Goal: Task Accomplishment & Management: Use online tool/utility

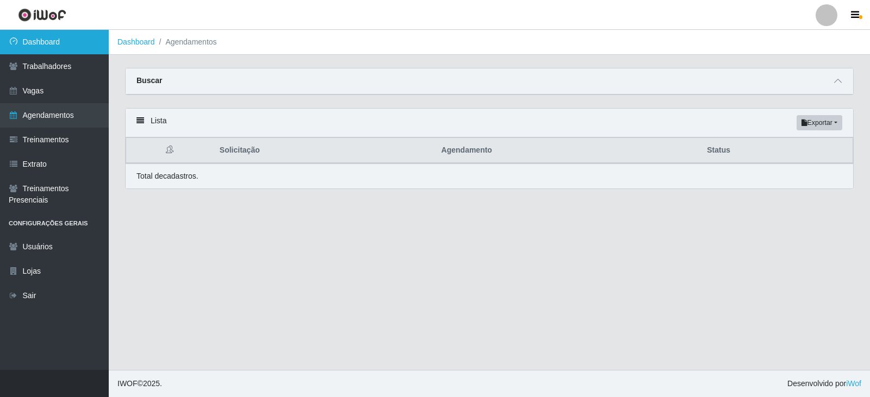
click at [56, 43] on link "Dashboard" at bounding box center [54, 42] width 109 height 24
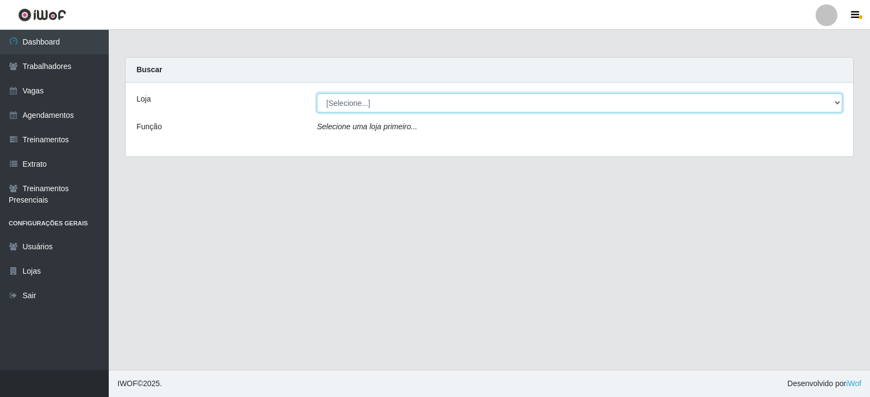
click at [512, 112] on select "[Selecione...] SuperFácil Atacado - Vale do Sol" at bounding box center [579, 102] width 525 height 19
select select "502"
click at [317, 93] on select "[Selecione...] SuperFácil Atacado - Vale do Sol" at bounding box center [579, 102] width 525 height 19
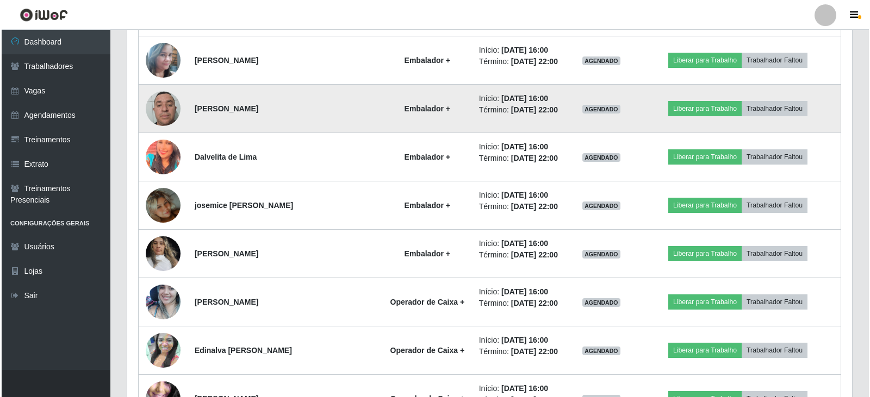
scroll to position [1033, 0]
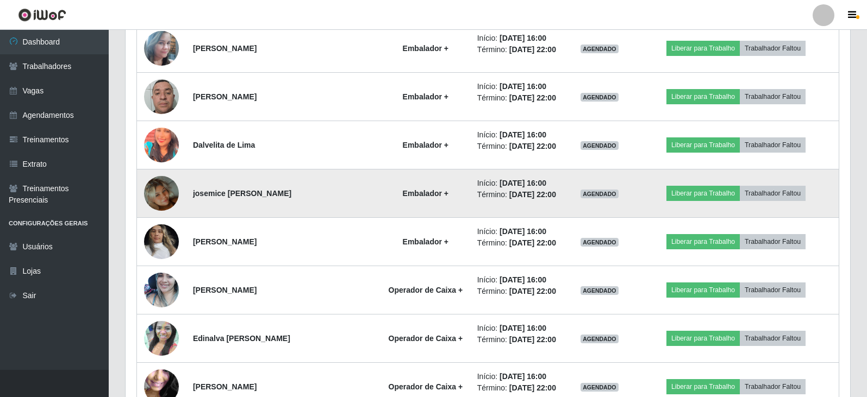
click at [171, 196] on img at bounding box center [161, 194] width 35 height 62
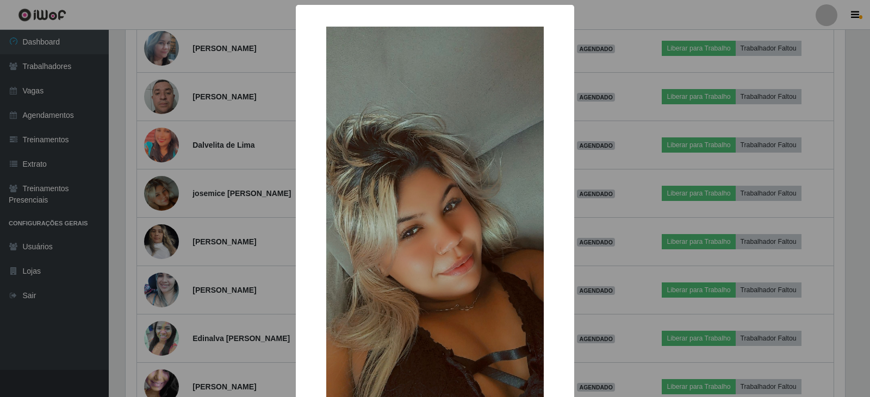
click at [605, 218] on div "× OK Cancel" at bounding box center [435, 198] width 870 height 397
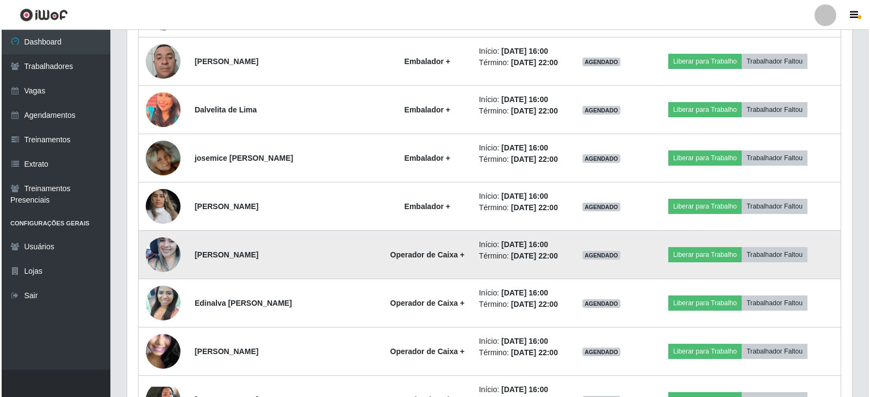
scroll to position [1087, 0]
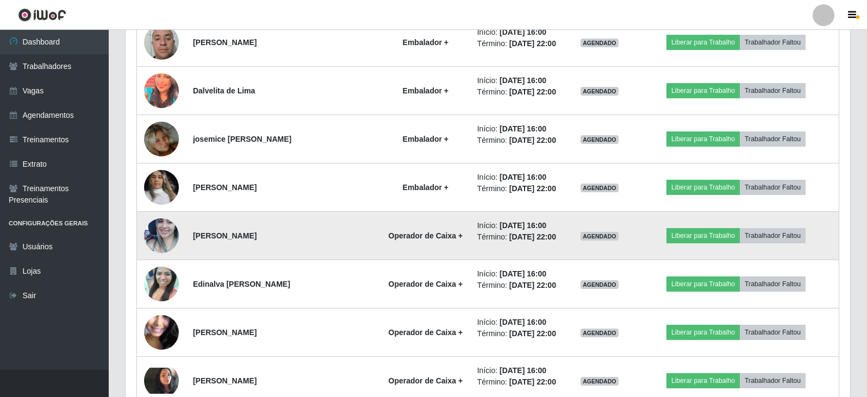
click at [166, 234] on img at bounding box center [161, 236] width 35 height 46
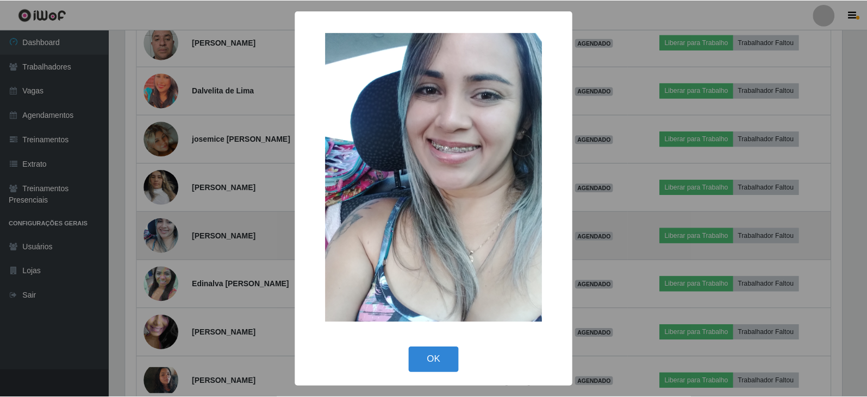
scroll to position [226, 719]
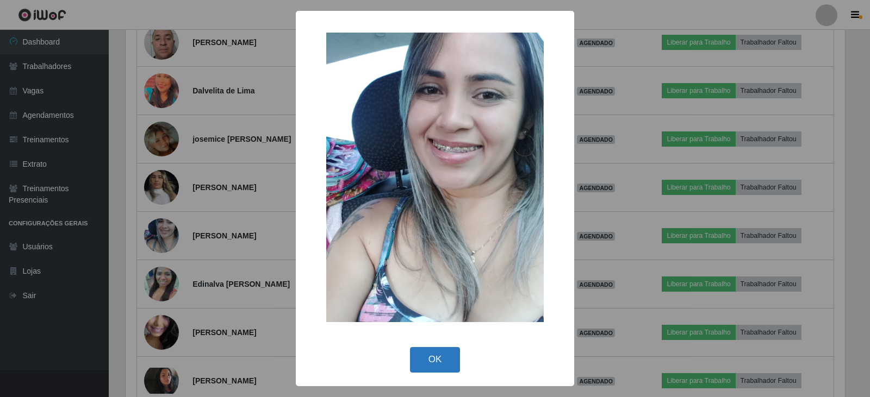
click at [422, 360] on button "OK" at bounding box center [435, 360] width 51 height 26
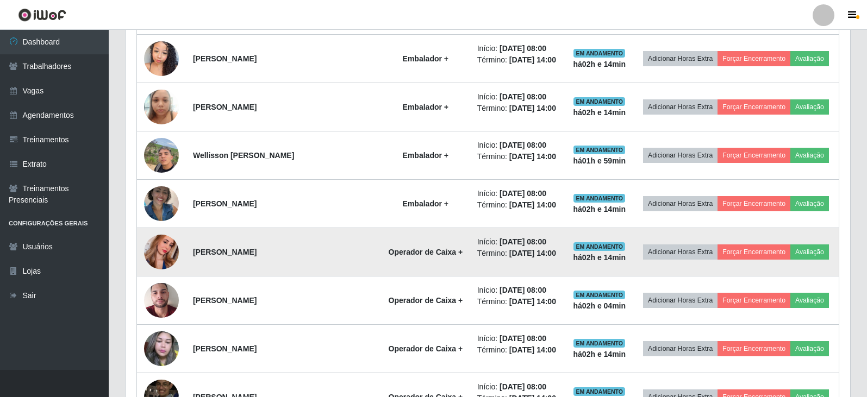
scroll to position [495, 0]
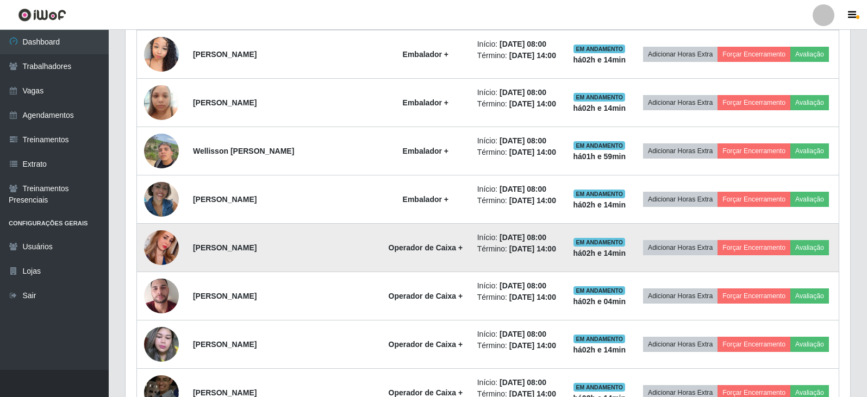
click at [161, 259] on img at bounding box center [161, 248] width 35 height 62
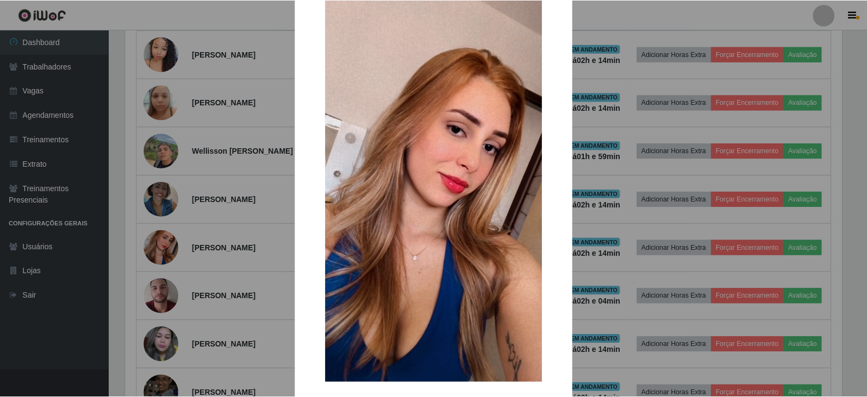
scroll to position [54, 0]
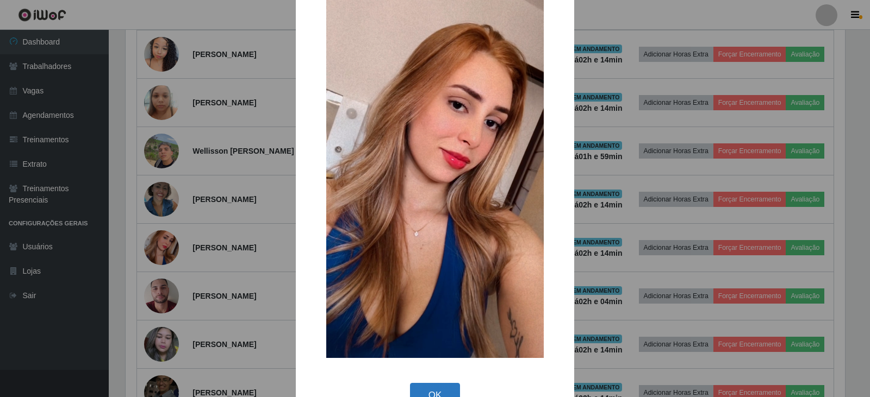
click at [433, 389] on button "OK" at bounding box center [435, 396] width 51 height 26
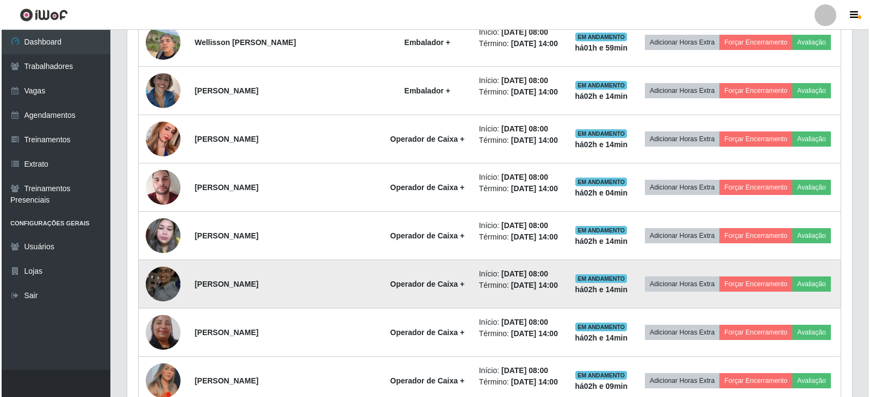
scroll to position [658, 0]
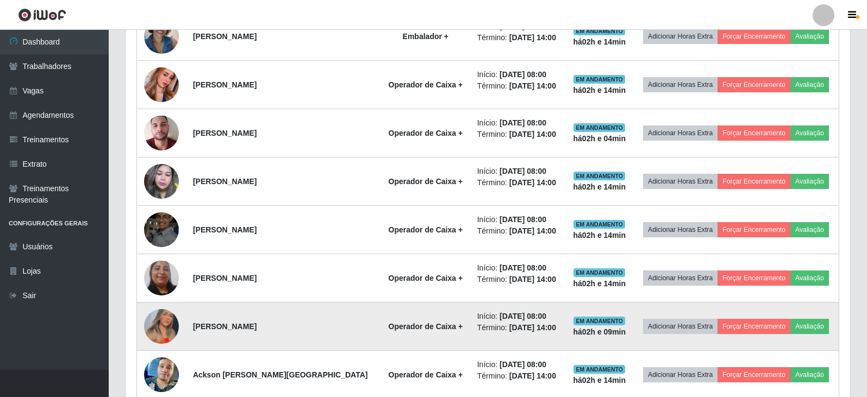
click at [154, 328] on img at bounding box center [161, 326] width 35 height 47
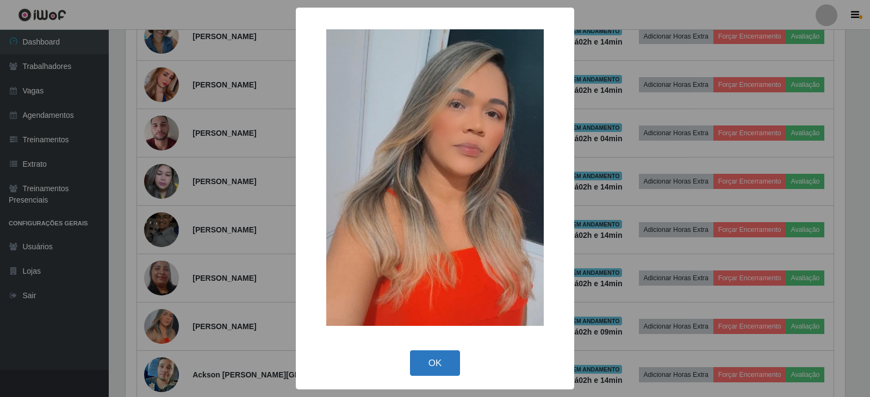
click at [420, 367] on button "OK" at bounding box center [435, 364] width 51 height 26
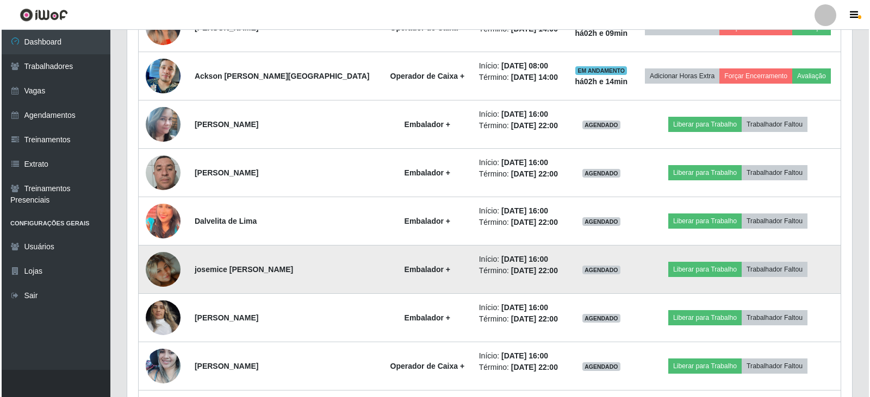
scroll to position [984, 0]
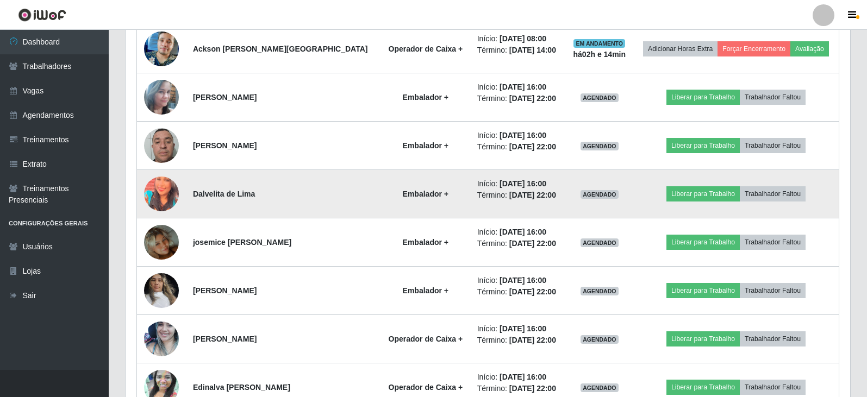
click at [160, 198] on img at bounding box center [161, 193] width 35 height 43
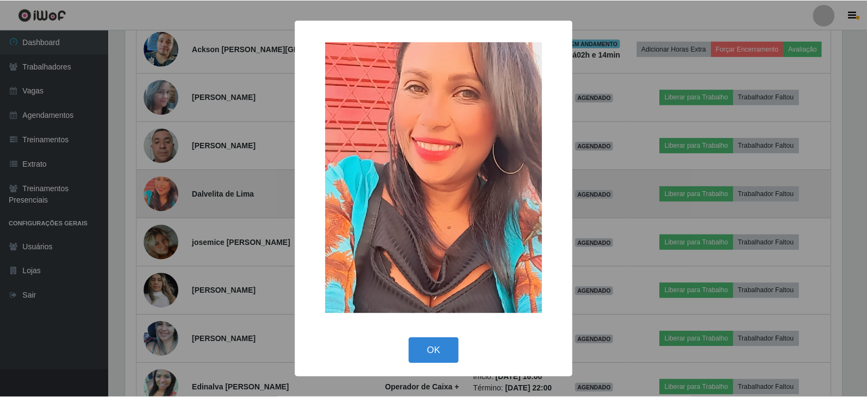
scroll to position [0, 0]
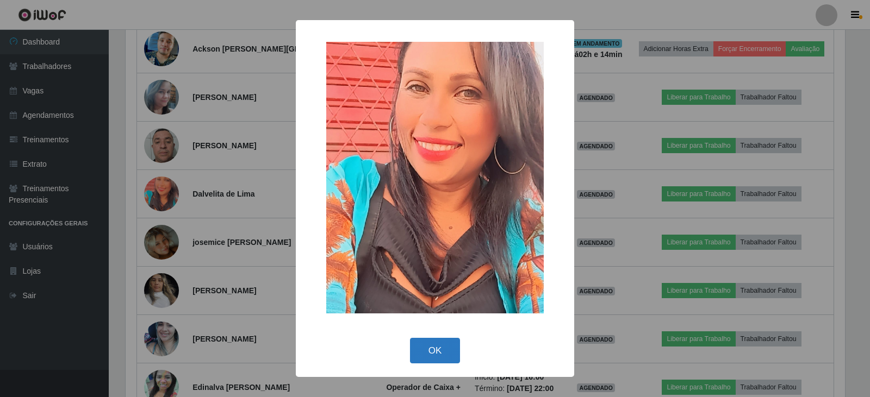
click at [419, 348] on button "OK" at bounding box center [435, 351] width 51 height 26
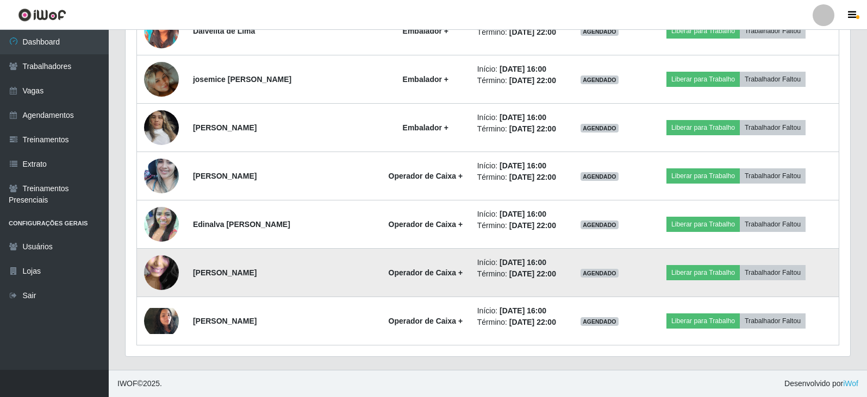
click at [158, 275] on img at bounding box center [161, 273] width 35 height 78
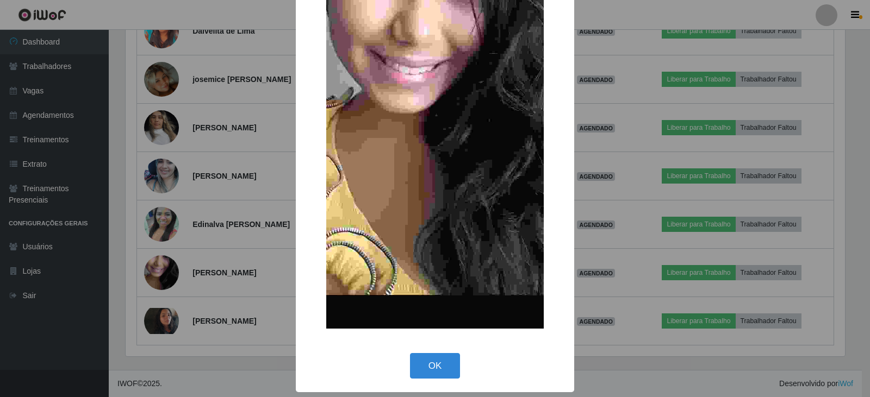
drag, startPoint x: 437, startPoint y: 361, endPoint x: 378, endPoint y: 342, distance: 62.1
click at [436, 361] on button "OK" at bounding box center [435, 366] width 51 height 26
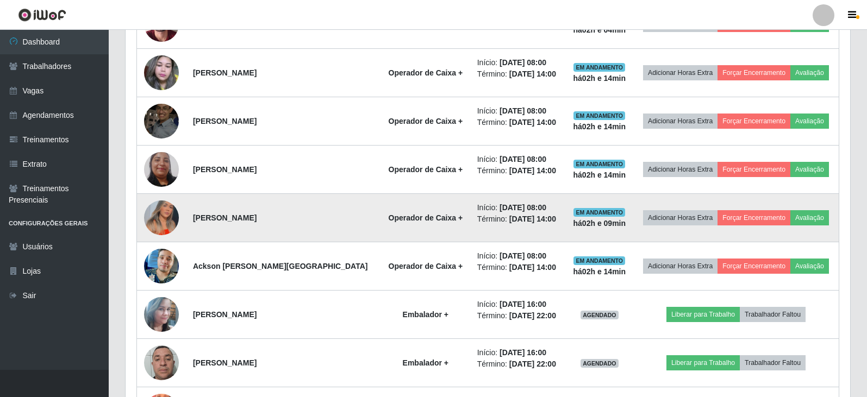
click at [164, 217] on img at bounding box center [161, 217] width 35 height 47
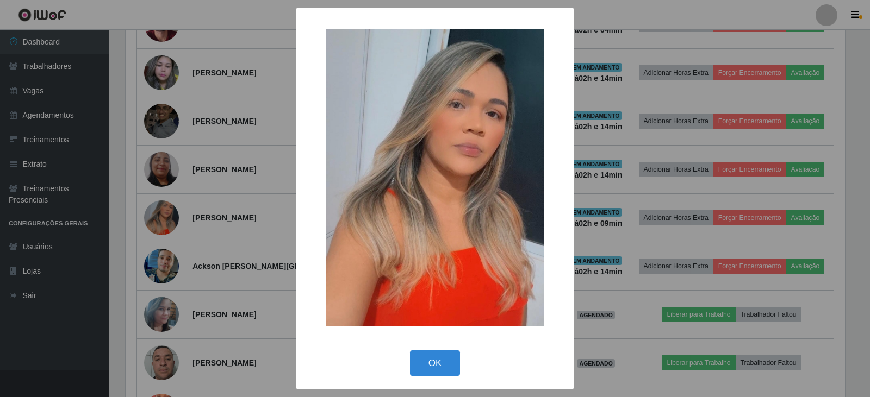
click at [443, 352] on button "OK" at bounding box center [435, 364] width 51 height 26
